Goal: Task Accomplishment & Management: Manage account settings

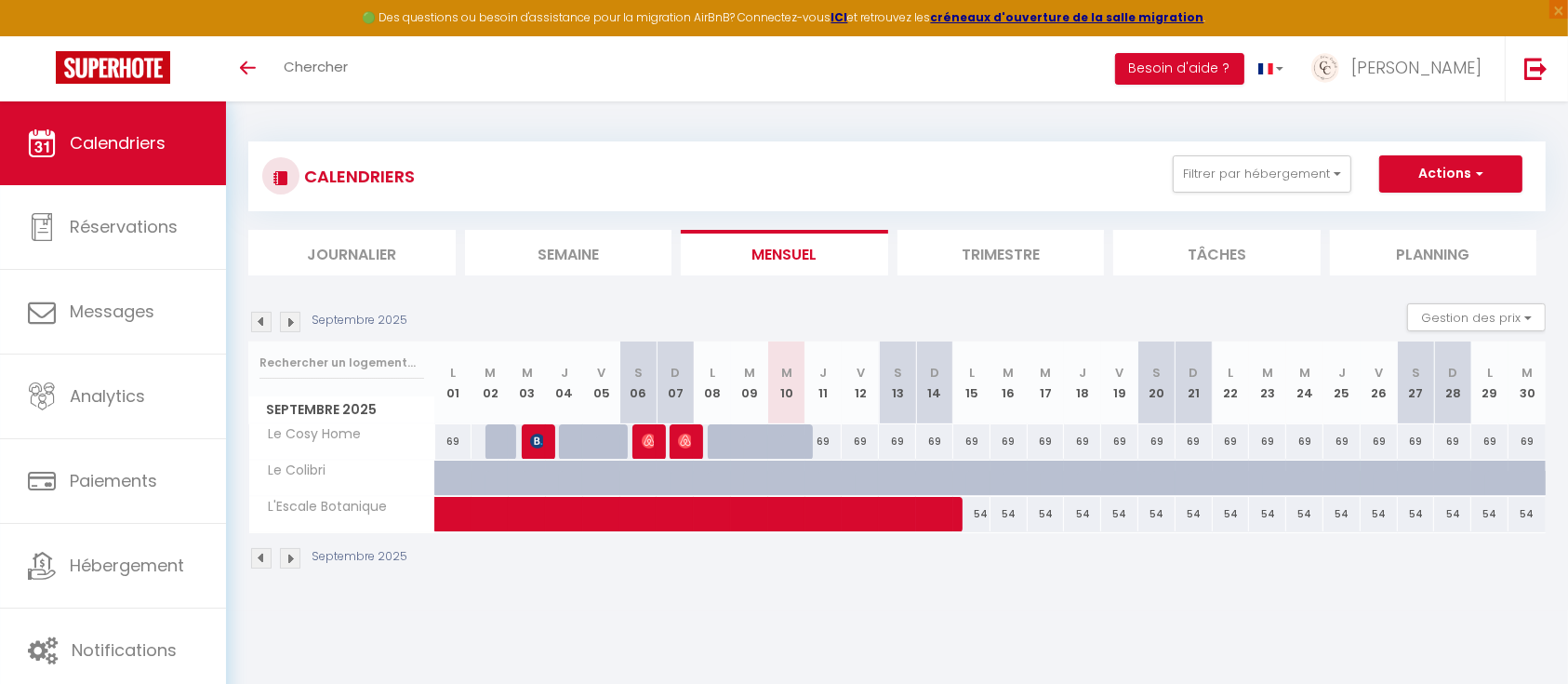
click at [263, 321] on img at bounding box center [261, 322] width 21 height 21
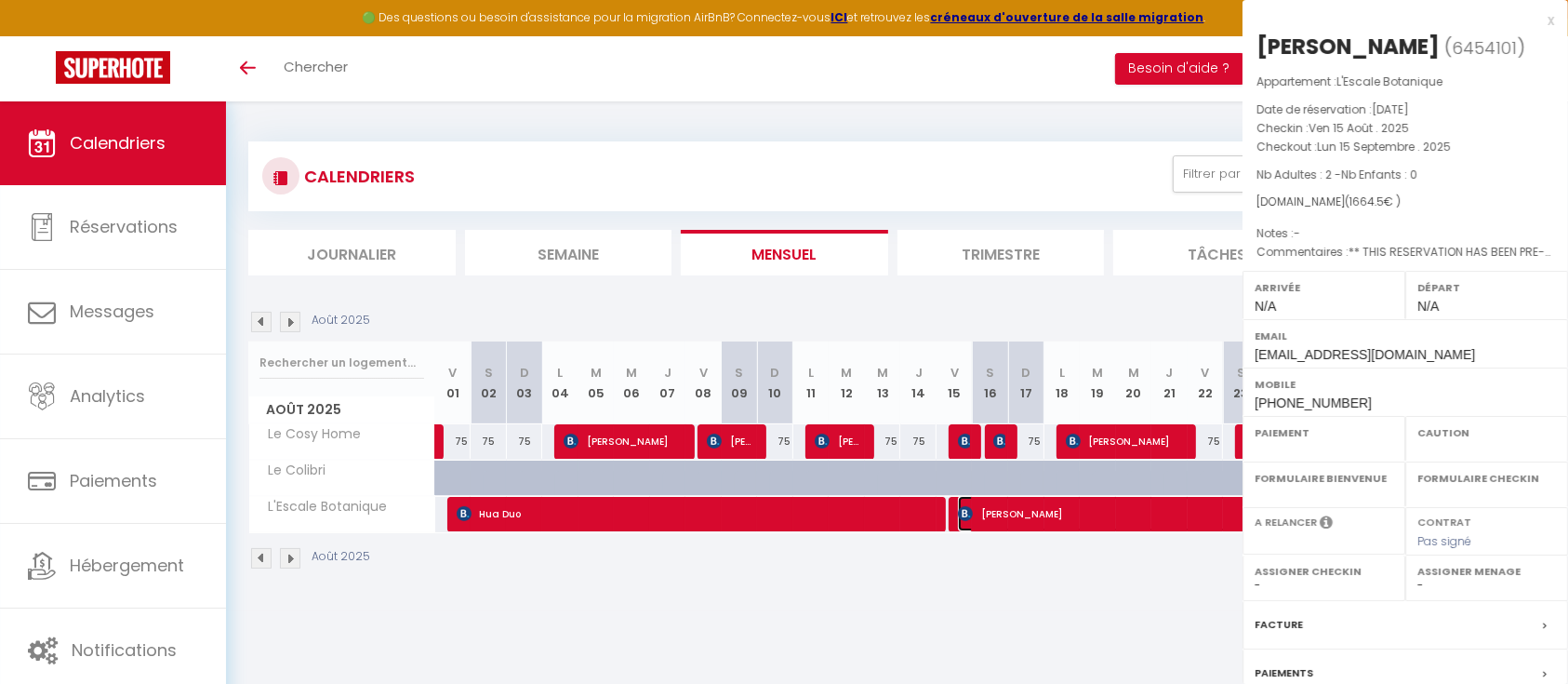
select select "OK"
select select "KO"
select select "0"
select select "1"
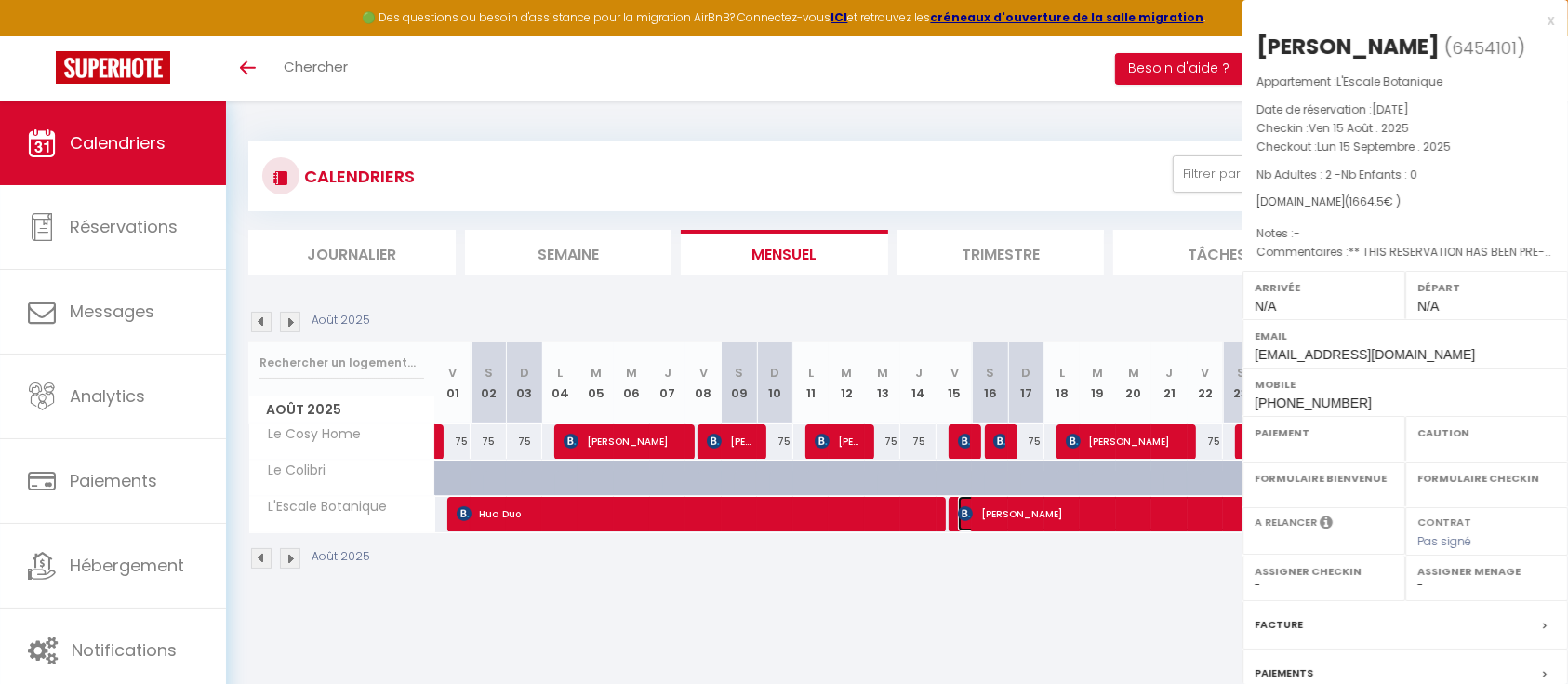
select select
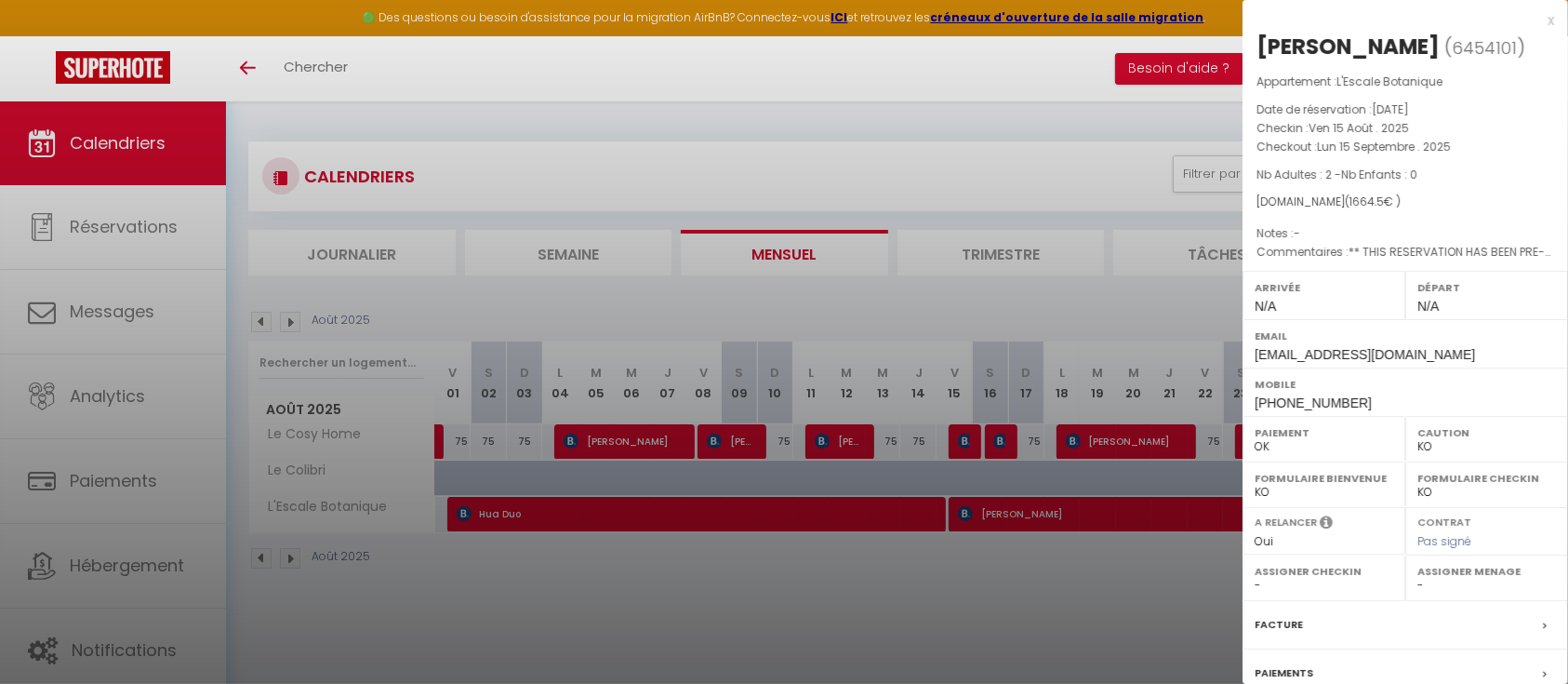
drag, startPoint x: 692, startPoint y: 619, endPoint x: 702, endPoint y: 498, distance: 121.4
click at [696, 619] on div at bounding box center [784, 342] width 1568 height 684
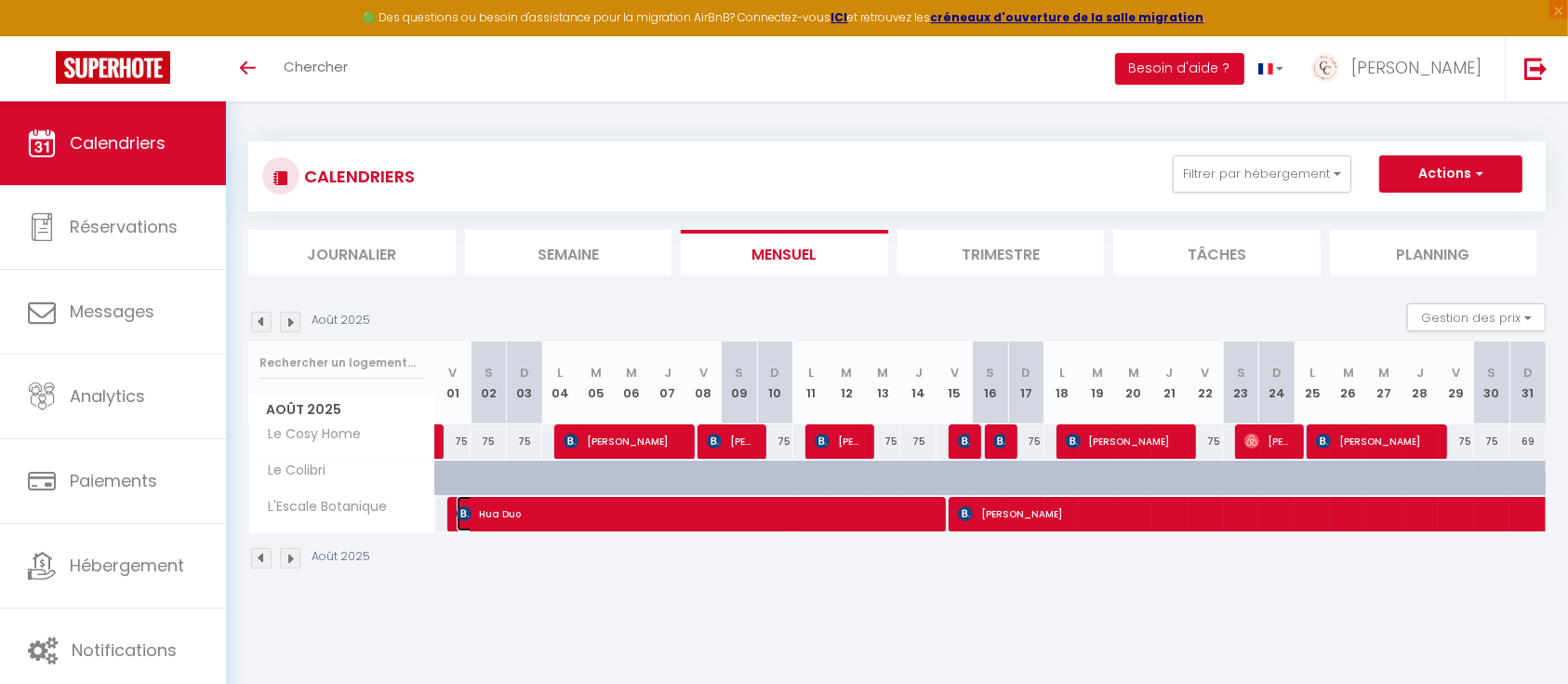
click at [703, 505] on span "Hua Duo" at bounding box center [698, 513] width 483 height 35
